Goal: Information Seeking & Learning: Learn about a topic

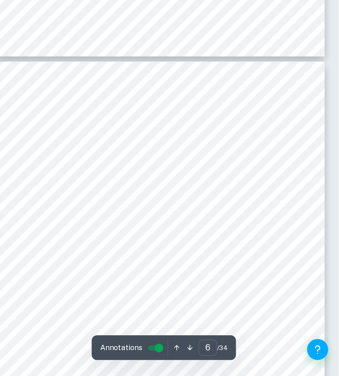
scroll to position [1280, 0]
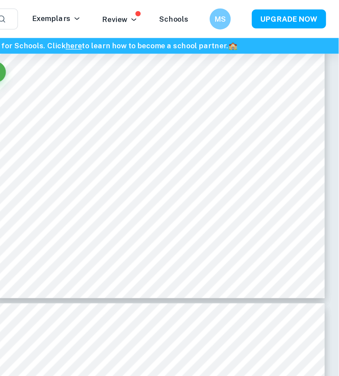
type input "5"
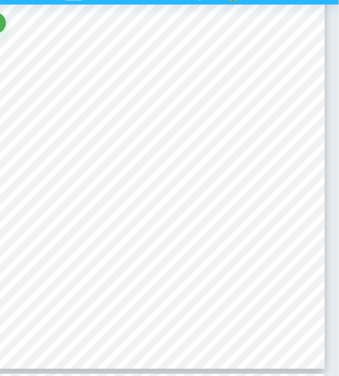
scroll to position [1196, 0]
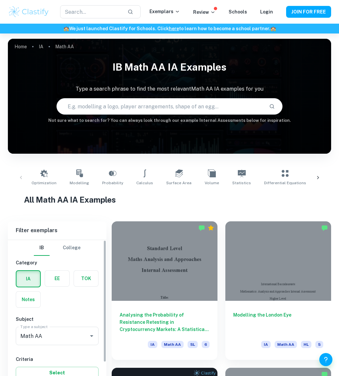
scroll to position [102, 0]
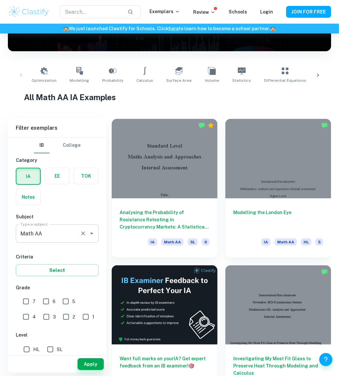
click at [35, 232] on input "Math AA" at bounding box center [48, 233] width 58 height 12
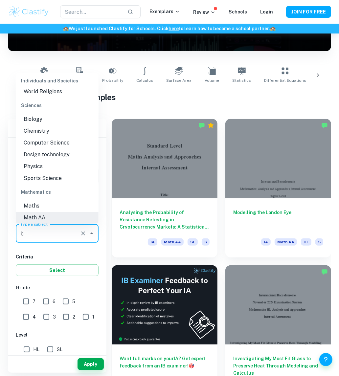
scroll to position [0, 0]
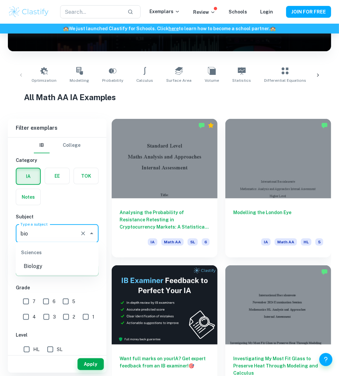
click at [44, 268] on li "Biology" at bounding box center [57, 266] width 83 height 12
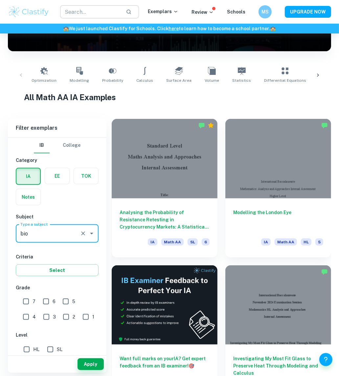
type input "Biology"
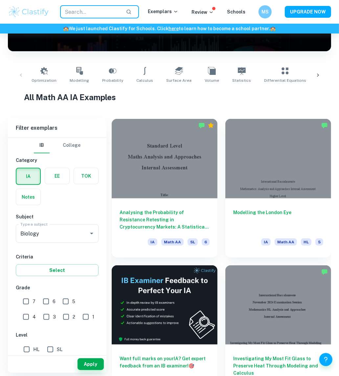
click at [109, 9] on input "text" at bounding box center [90, 11] width 60 height 13
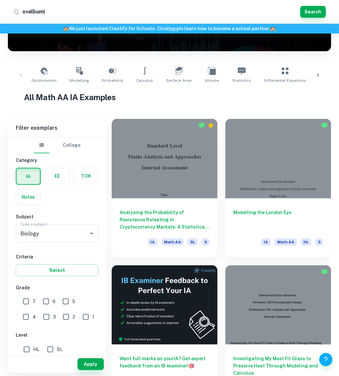
type input "ovalbumin"
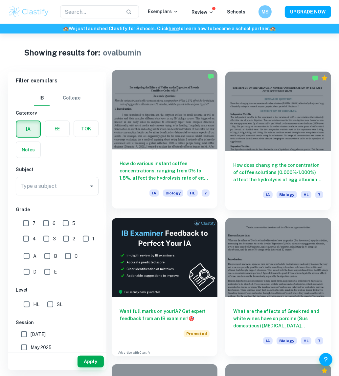
click at [182, 173] on h6 "How do various instant coffee concentrations, ranging from 0% to 1.8%, affect t…" at bounding box center [165, 171] width 90 height 22
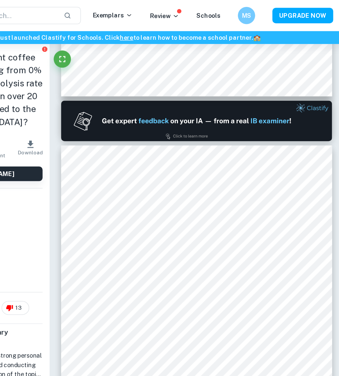
type input "1"
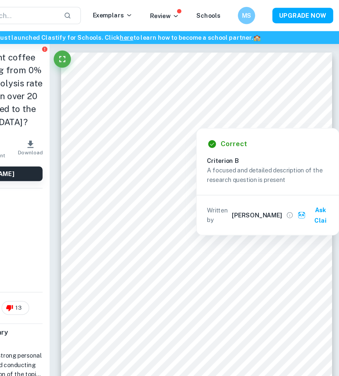
click at [195, 88] on div at bounding box center [226, 89] width 155 height 6
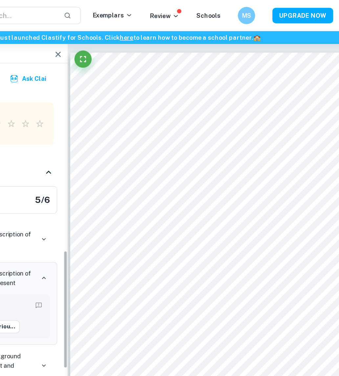
scroll to position [495, 0]
